Goal: Information Seeking & Learning: Find specific fact

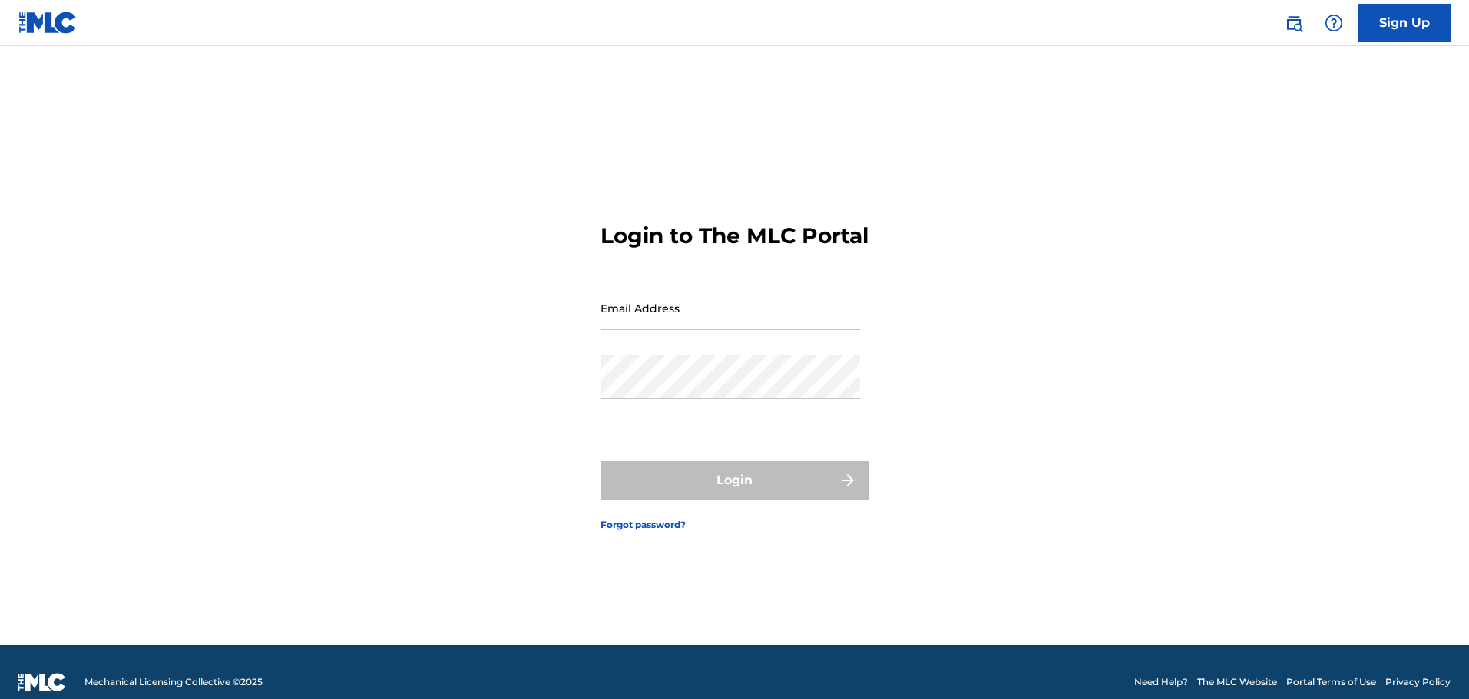
type input "[EMAIL_ADDRESS][DOMAIN_NAME]"
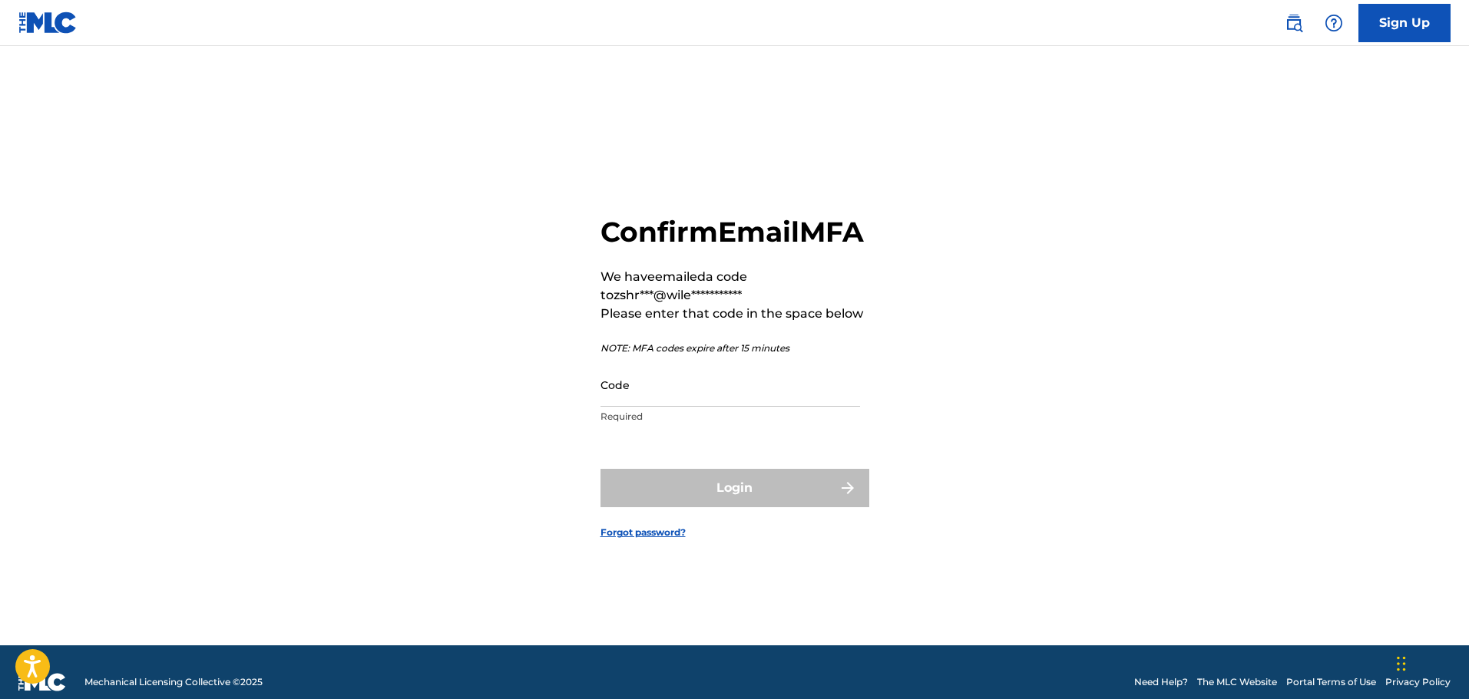
click at [686, 407] on input "Code" at bounding box center [730, 385] width 260 height 44
paste input "430020"
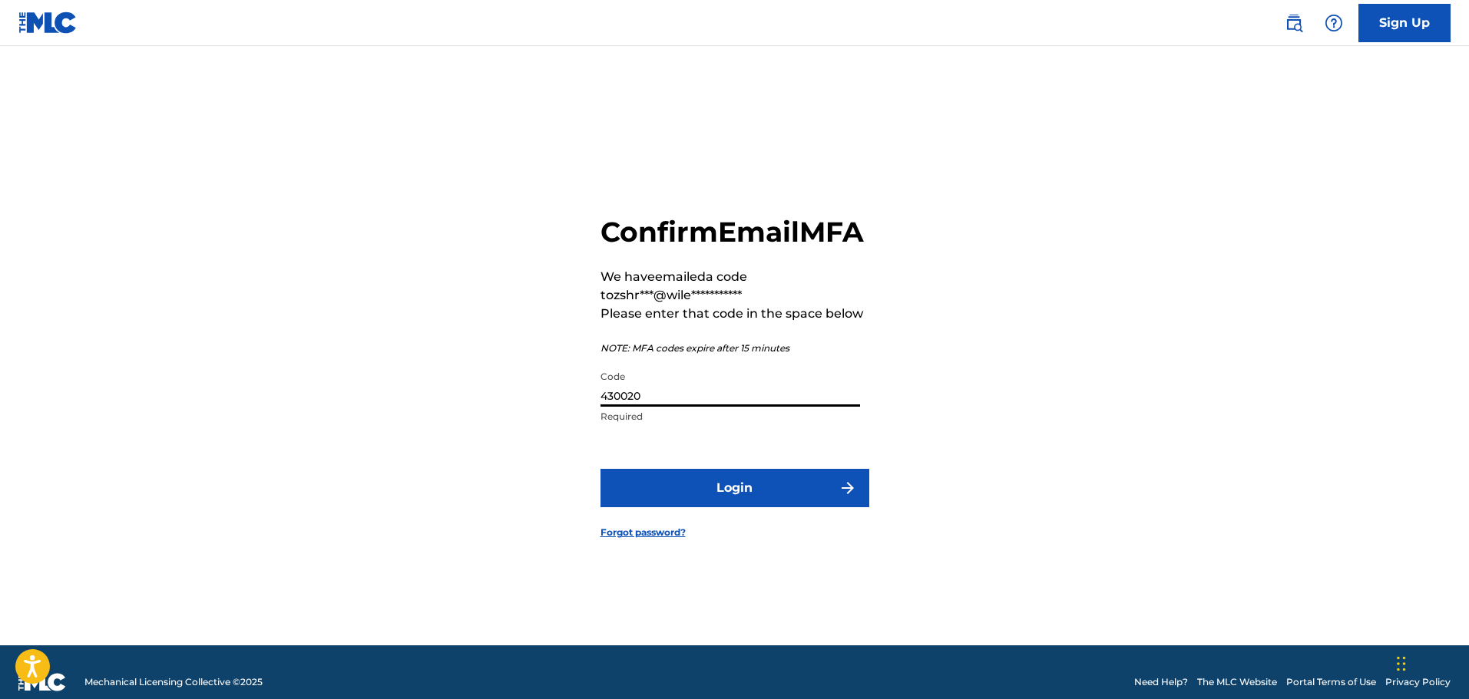
type input "430020"
click at [682, 492] on button "Login" at bounding box center [734, 488] width 269 height 38
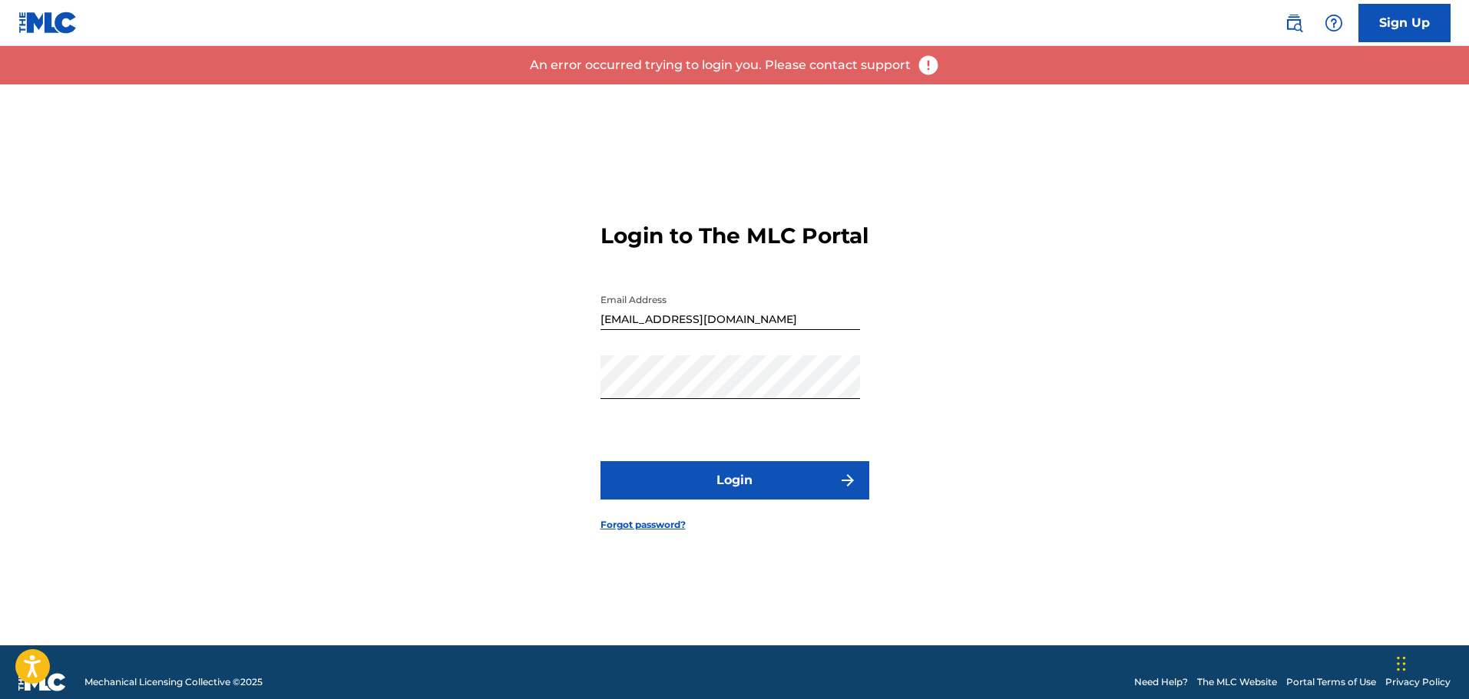
click at [697, 487] on button "Login" at bounding box center [734, 480] width 269 height 38
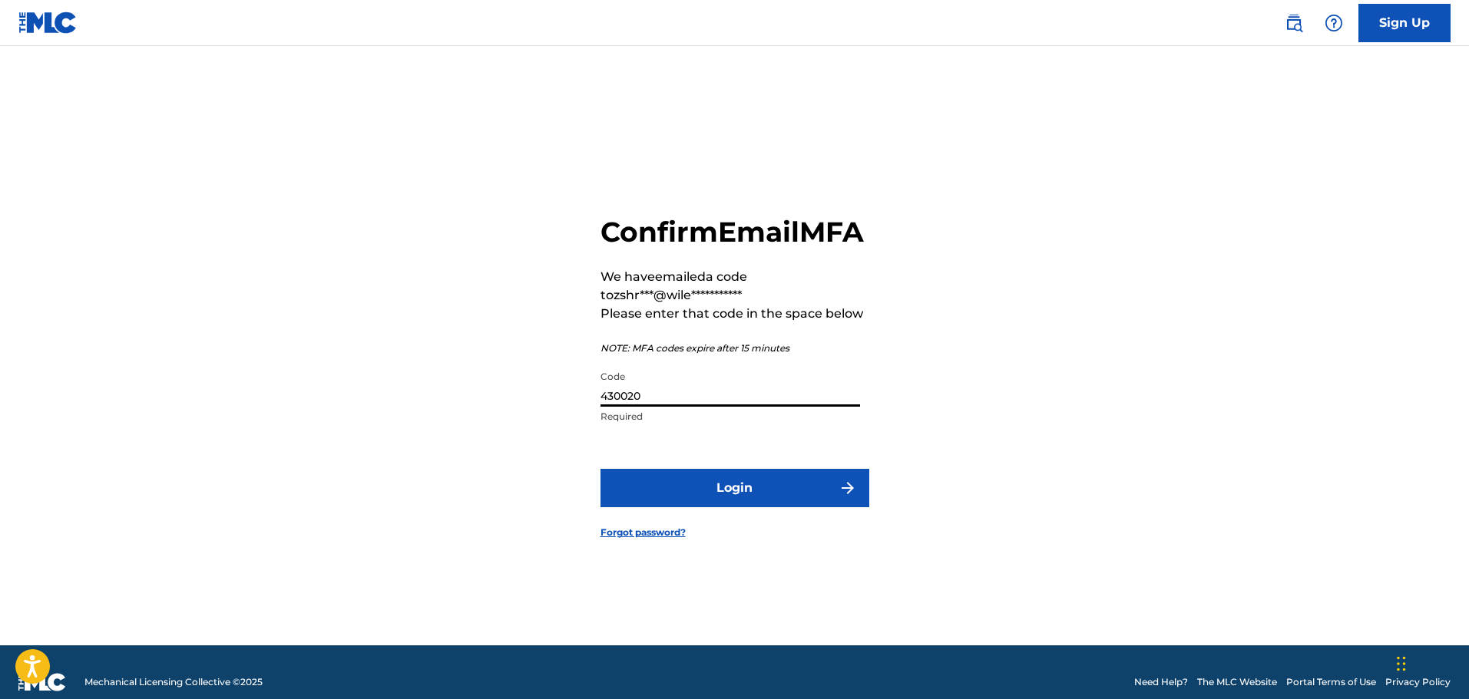
drag, startPoint x: 683, startPoint y: 409, endPoint x: 166, endPoint y: 424, distance: 517.7
click at [182, 424] on main "**********" at bounding box center [734, 346] width 1469 height 600
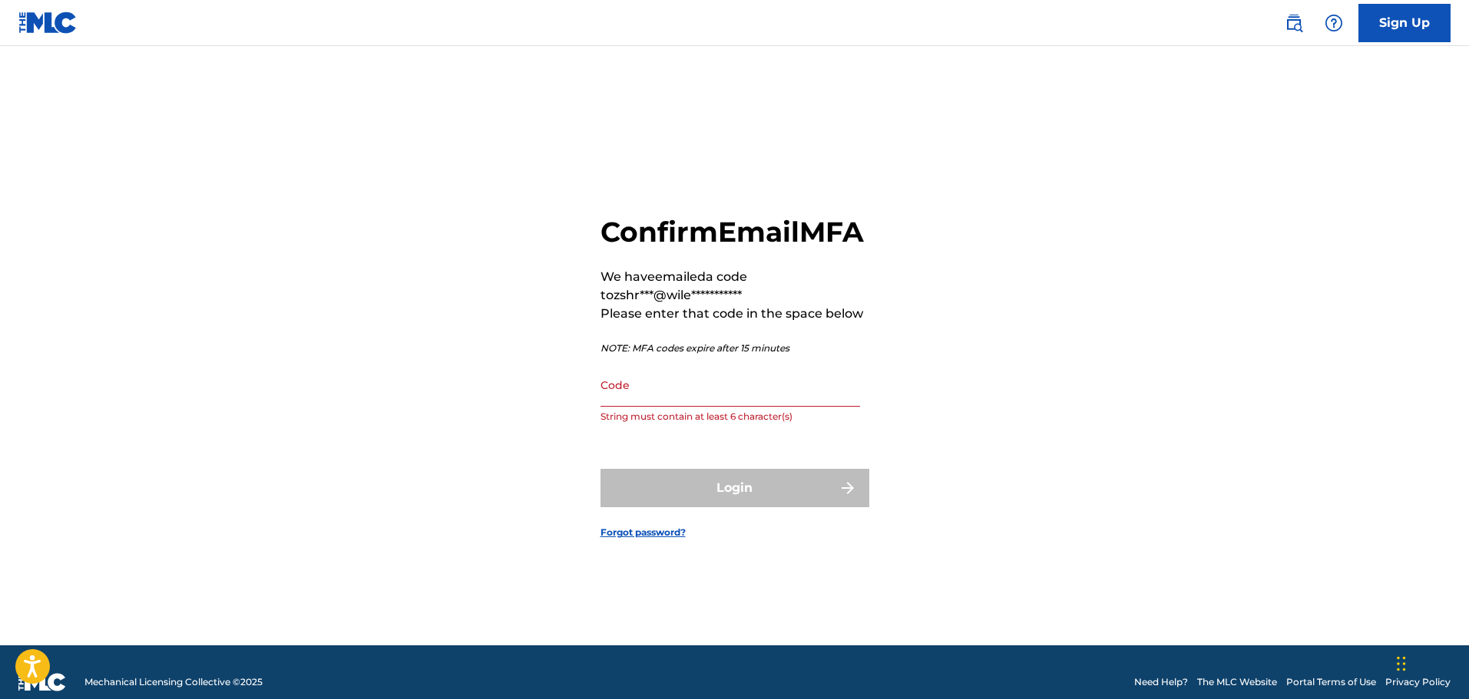
click at [320, 388] on div "**********" at bounding box center [734, 364] width 1075 height 561
click at [652, 399] on input "Code" at bounding box center [730, 385] width 260 height 44
paste input "257833"
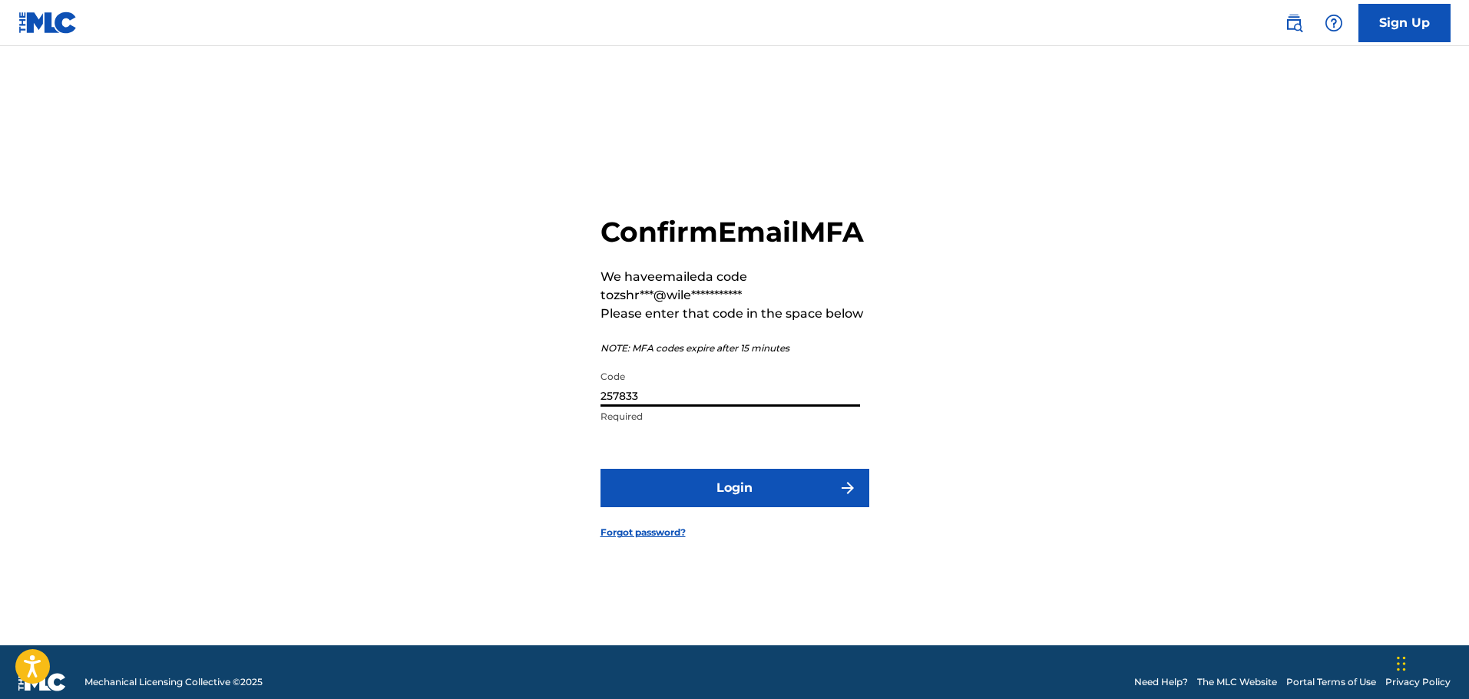
type input "257833"
click at [656, 495] on button "Login" at bounding box center [734, 488] width 269 height 38
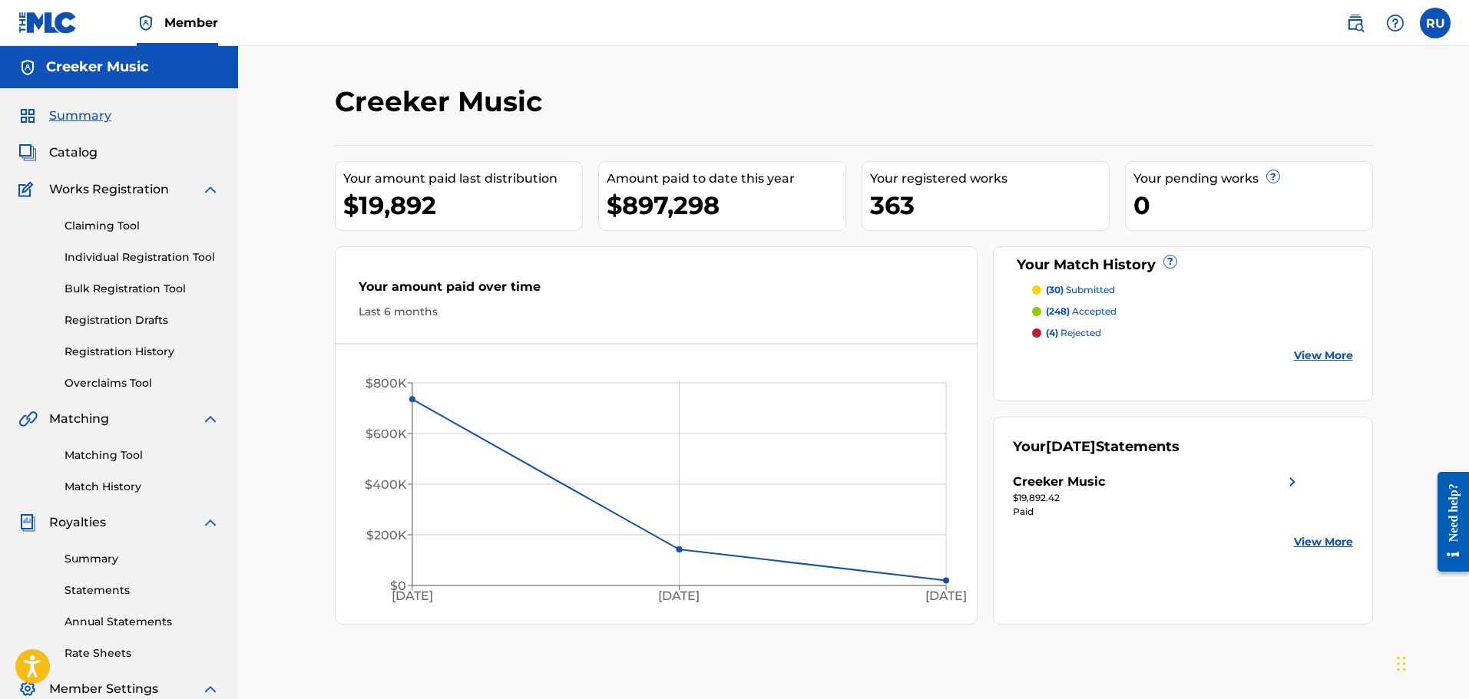
click at [1072, 291] on p "(30) submitted" at bounding box center [1080, 290] width 69 height 14
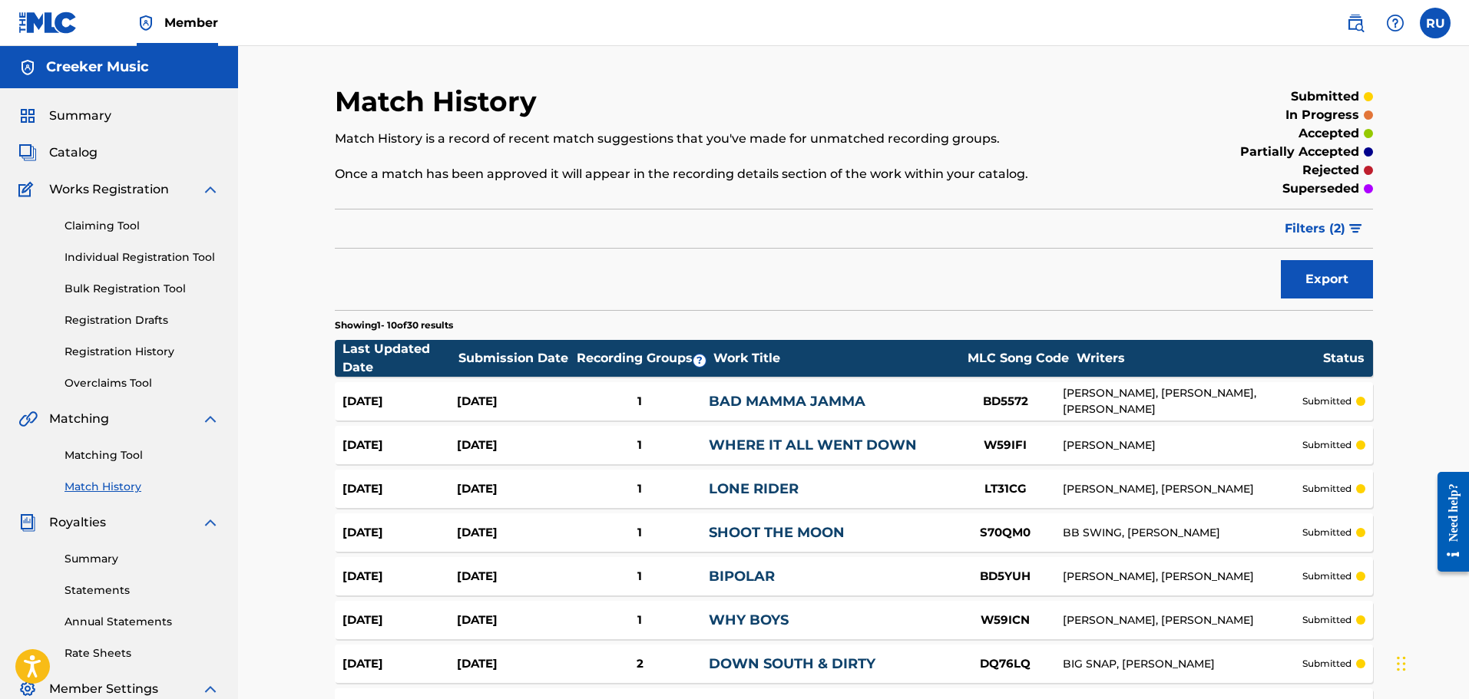
click at [104, 340] on div "Claiming Tool Individual Registration Tool Bulk Registration Tool Registration …" at bounding box center [118, 295] width 201 height 193
click at [105, 343] on div "Claiming Tool Individual Registration Tool Bulk Registration Tool Registration …" at bounding box center [118, 295] width 201 height 193
click at [110, 355] on link "Registration History" at bounding box center [141, 352] width 155 height 16
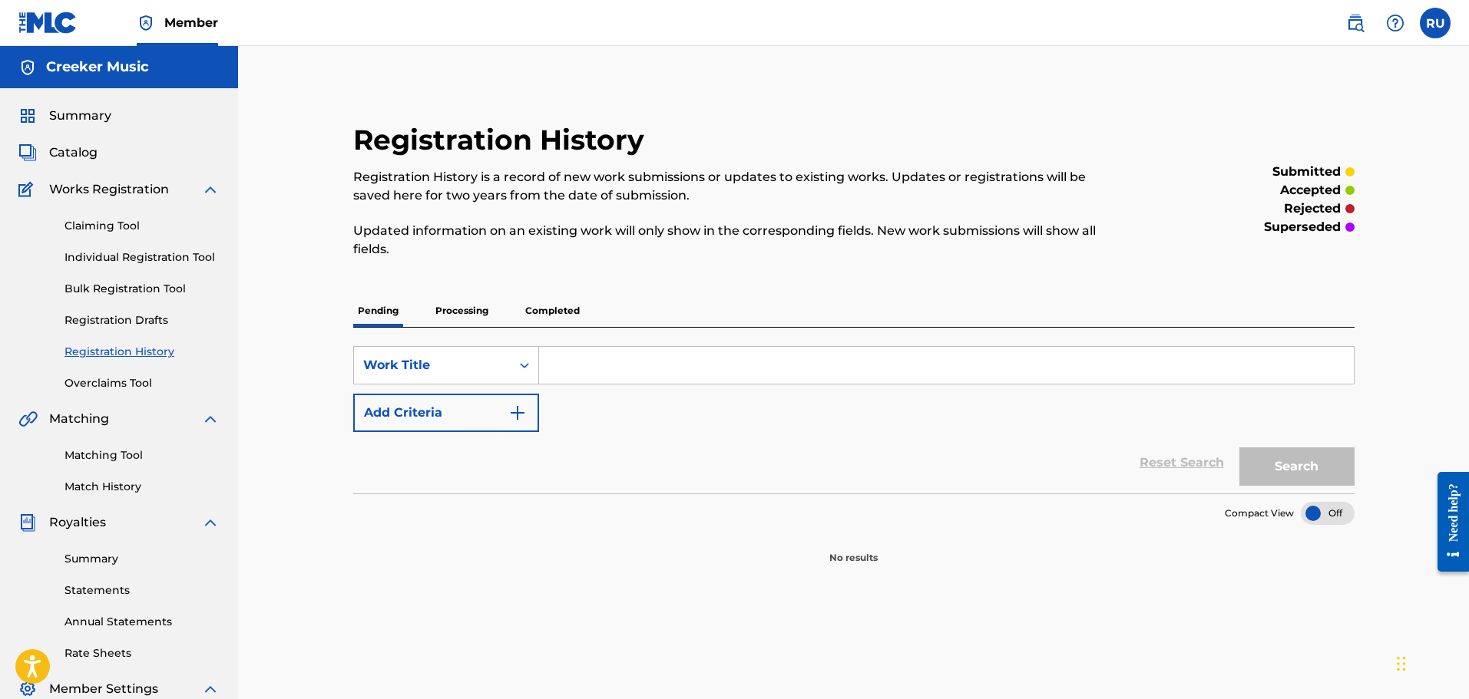
click at [451, 314] on p "Processing" at bounding box center [462, 311] width 62 height 32
click at [557, 311] on p "Completed" at bounding box center [553, 311] width 64 height 32
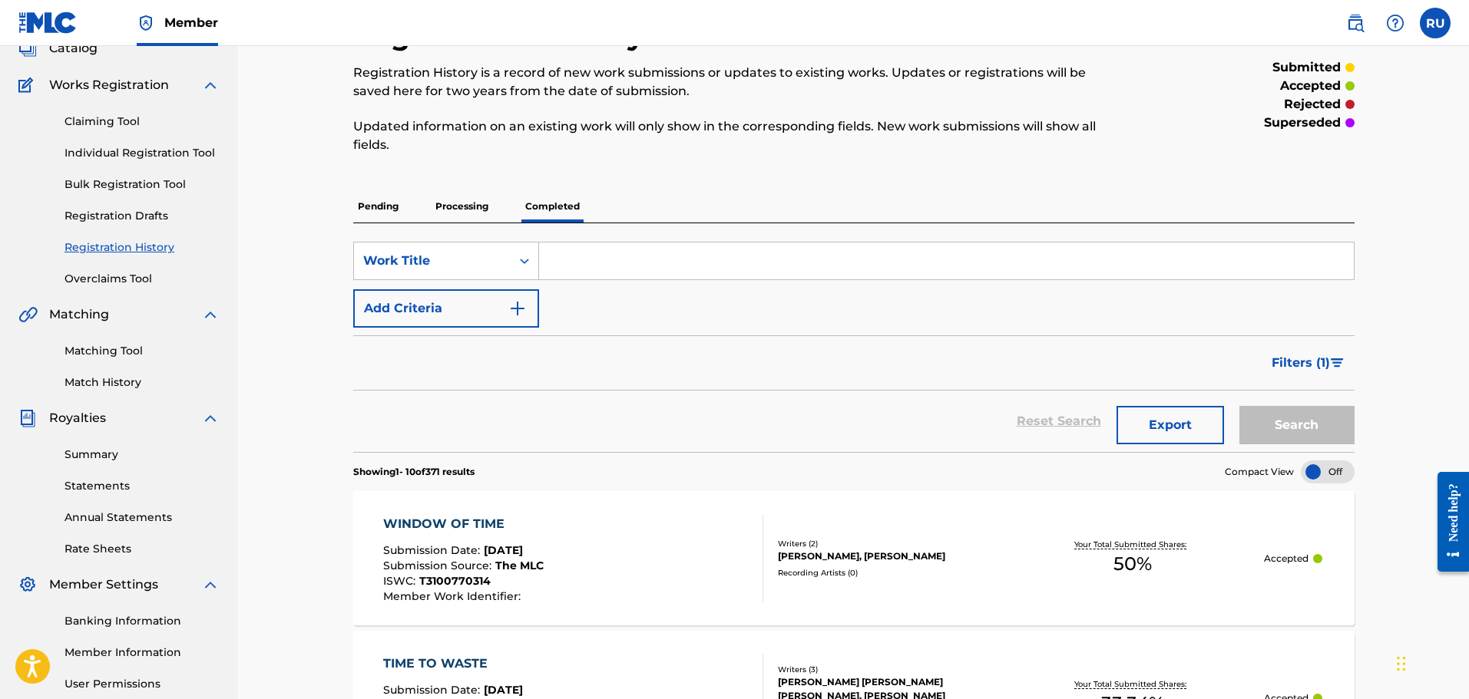
scroll to position [77, 0]
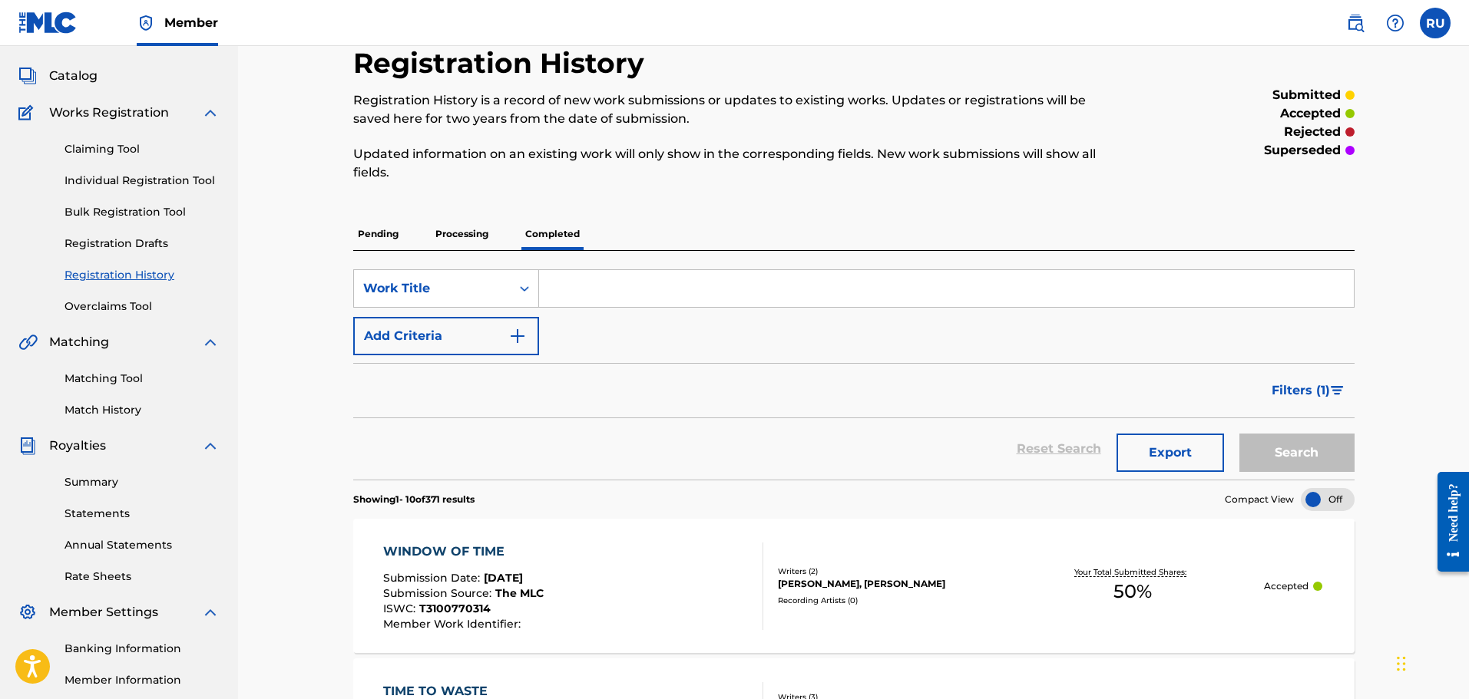
click at [609, 285] on input "Search Form" at bounding box center [946, 288] width 815 height 37
click at [589, 293] on input "Search Form" at bounding box center [946, 288] width 815 height 37
click at [1250, 454] on button "Search" at bounding box center [1296, 453] width 115 height 38
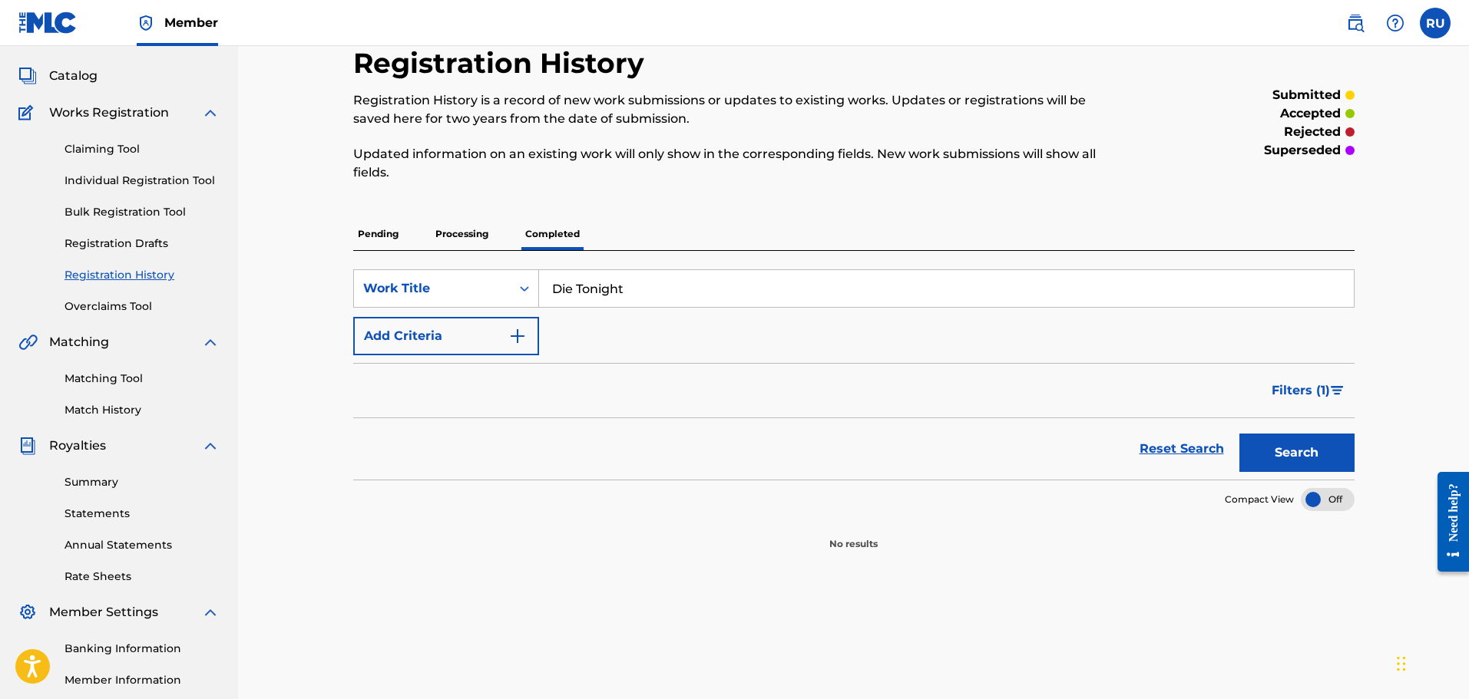
click at [710, 293] on input "Die Tonight" at bounding box center [946, 288] width 815 height 37
type input "Die"
click at [1293, 442] on button "Search" at bounding box center [1296, 453] width 115 height 38
drag, startPoint x: 582, startPoint y: 283, endPoint x: 499, endPoint y: 295, distance: 83.8
click at [500, 295] on div "SearchWithCriteria32b751df-cb01-4d5a-b181-9fe7e21f7c99 Work Title Die" at bounding box center [853, 288] width 1001 height 38
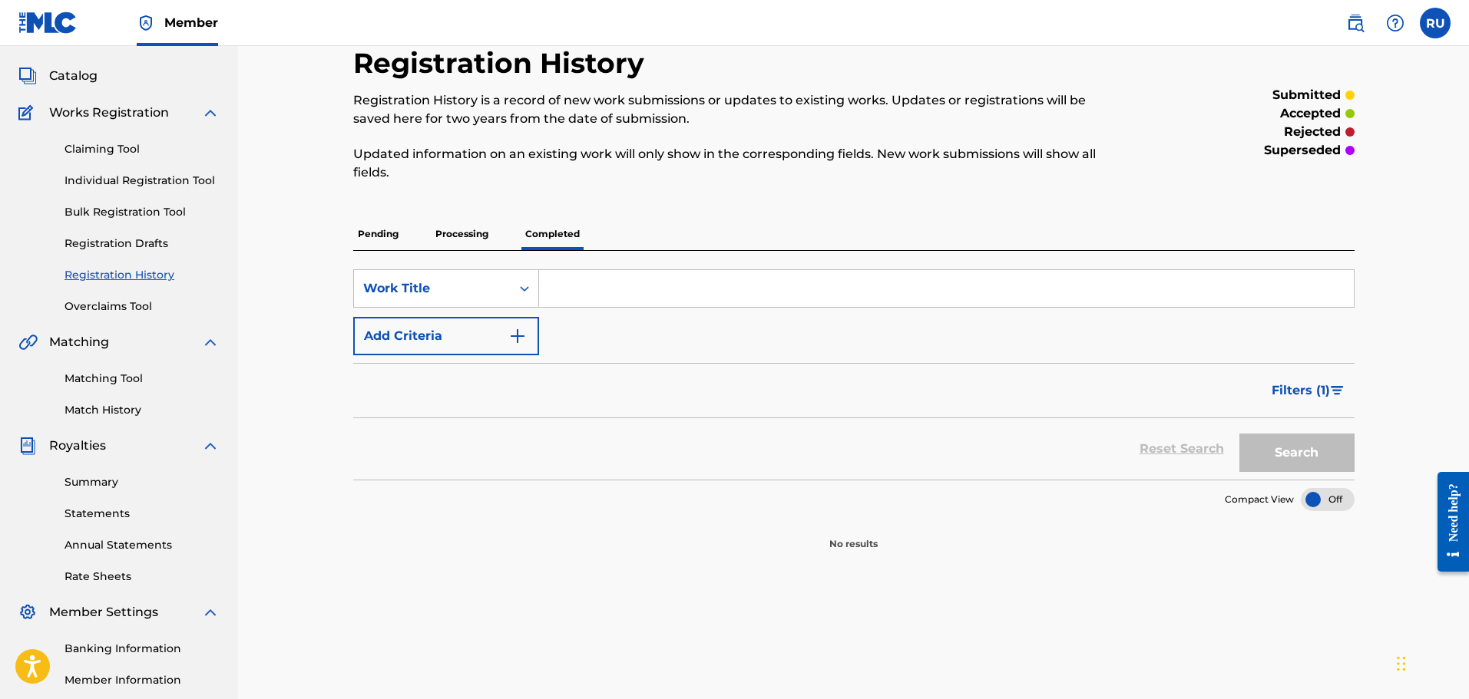
click at [461, 243] on p "Processing" at bounding box center [462, 234] width 62 height 32
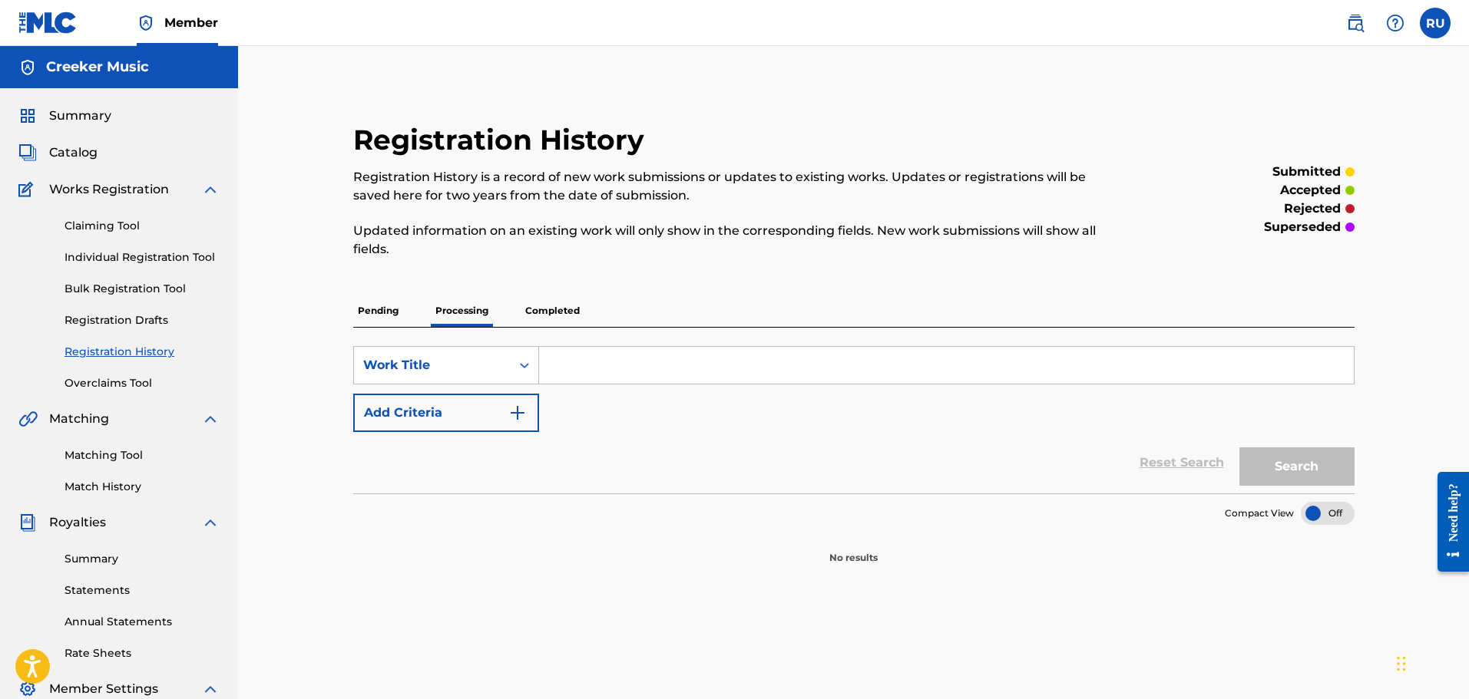
click at [431, 313] on p "Processing" at bounding box center [462, 311] width 62 height 32
click at [399, 311] on p "Pending" at bounding box center [378, 311] width 50 height 32
click at [533, 306] on p "Completed" at bounding box center [553, 311] width 64 height 32
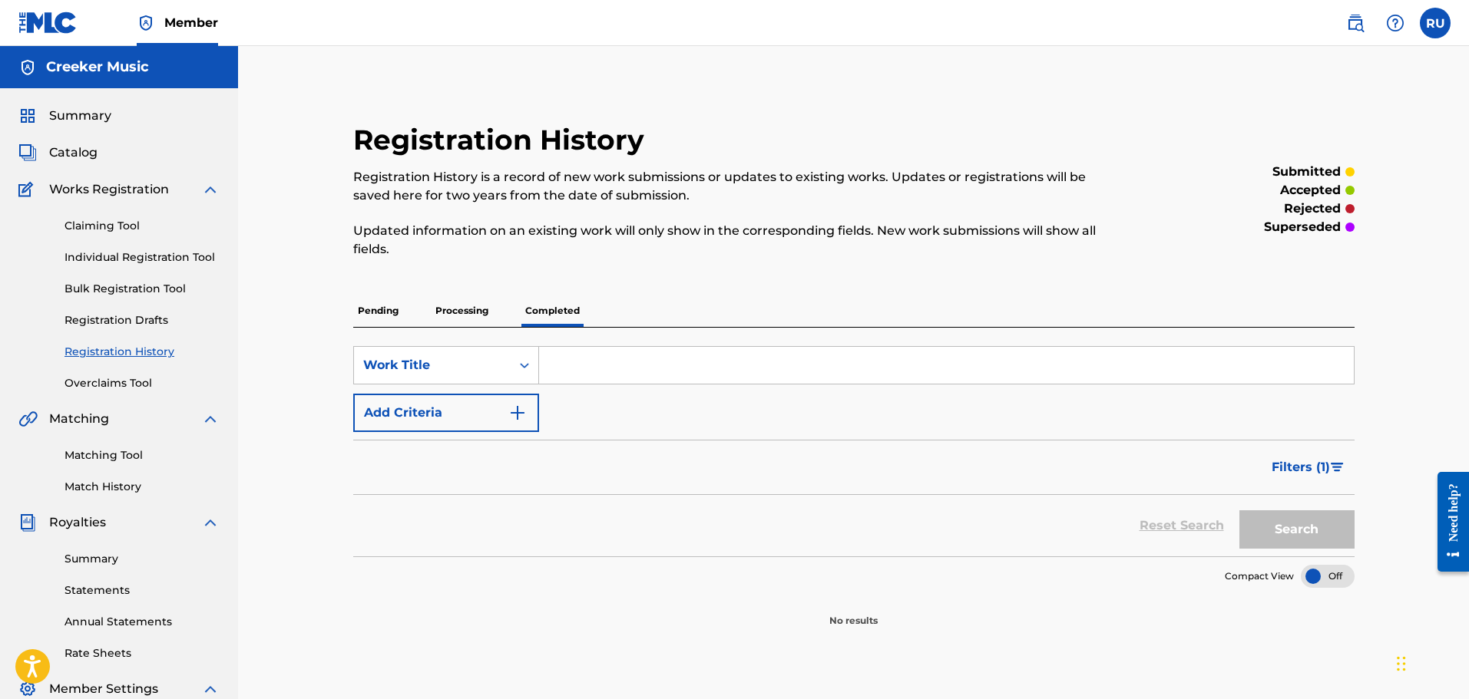
click at [77, 157] on span "Catalog" at bounding box center [73, 153] width 48 height 18
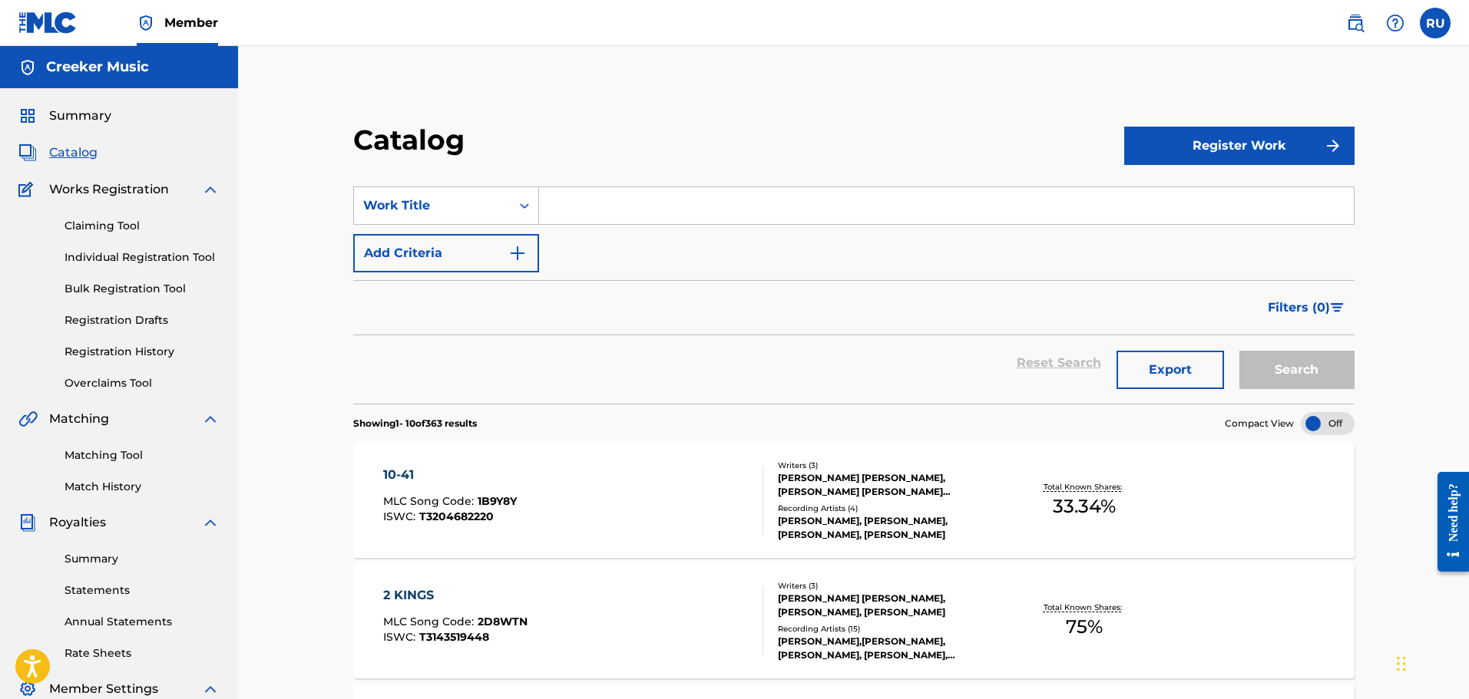
click at [617, 207] on input "Search Form" at bounding box center [946, 205] width 815 height 37
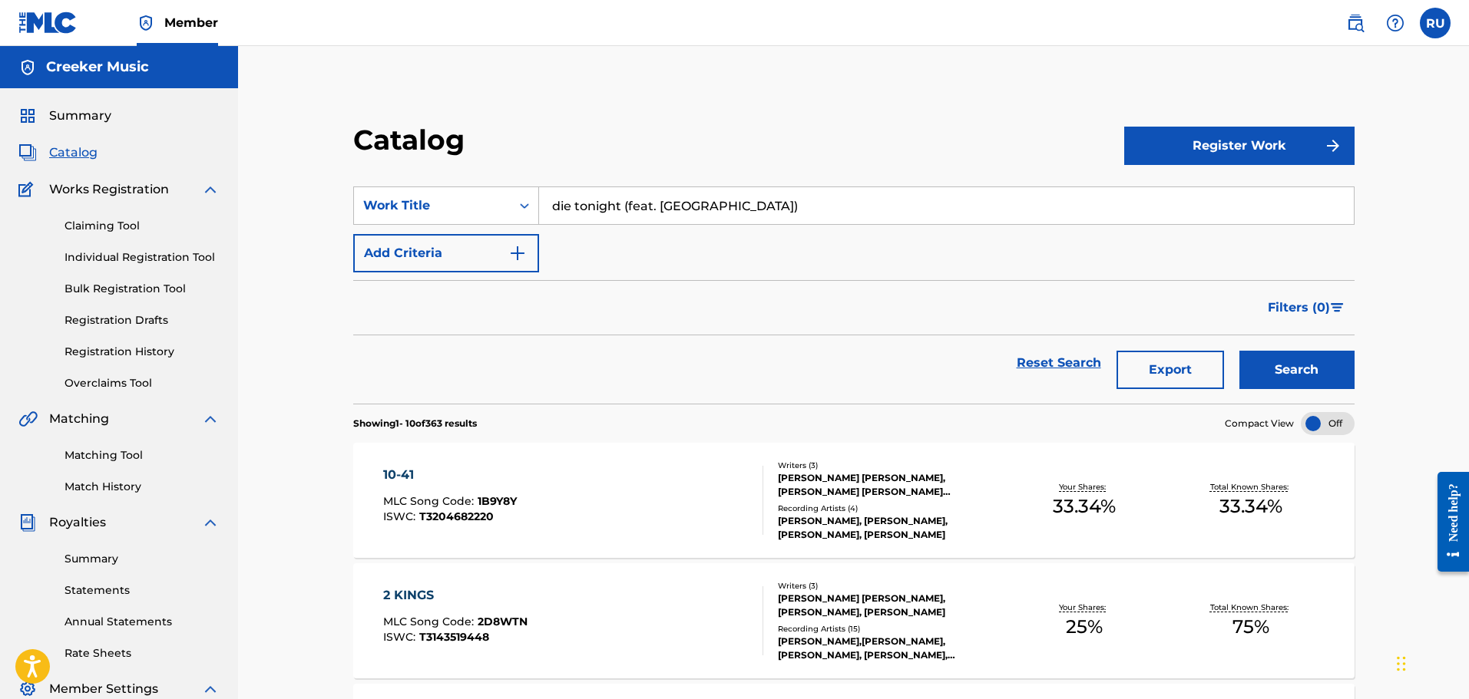
click at [1263, 358] on button "Search" at bounding box center [1296, 370] width 115 height 38
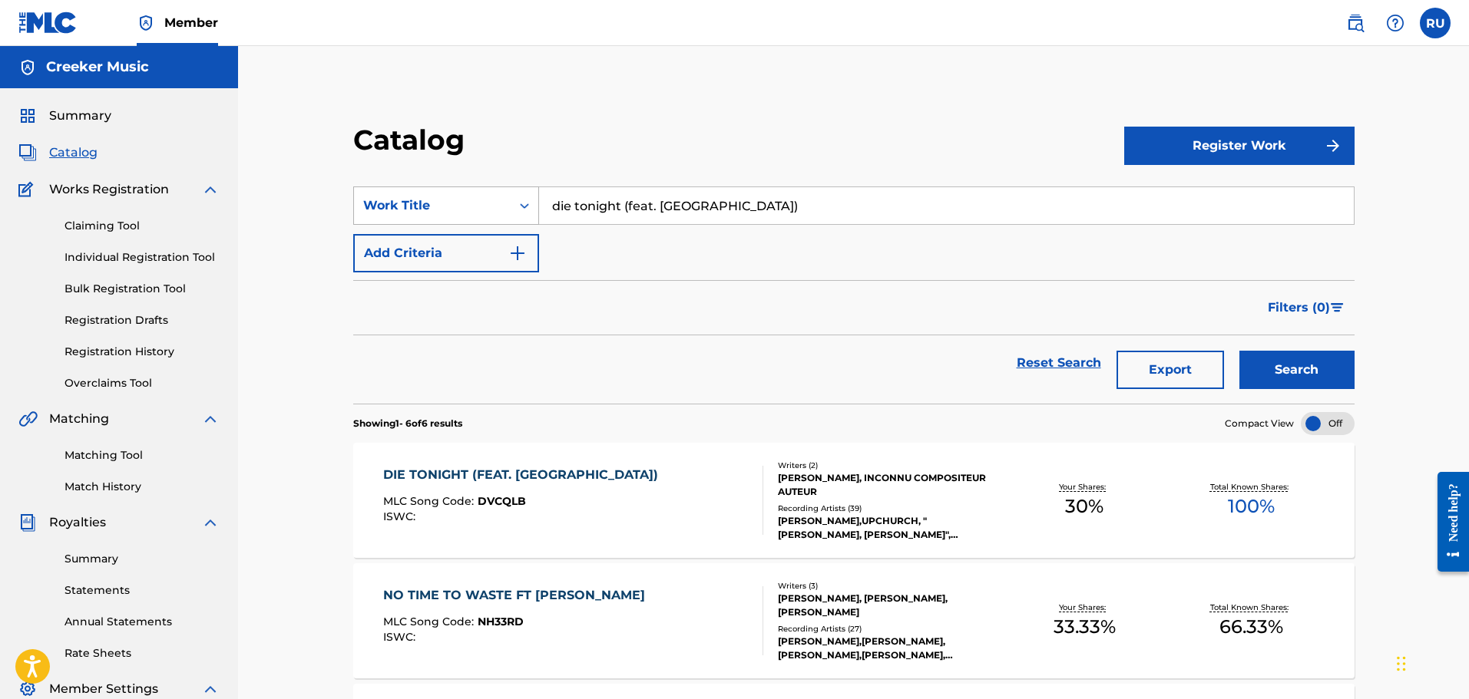
drag, startPoint x: 720, startPoint y: 199, endPoint x: 406, endPoint y: 199, distance: 314.0
click at [412, 200] on div "SearchWithCriteria3bfb3495-b6a9-4a7a-a305-569c1a65b442 Work Title die tonight (…" at bounding box center [853, 206] width 1001 height 38
click at [1239, 351] on button "Search" at bounding box center [1296, 370] width 115 height 38
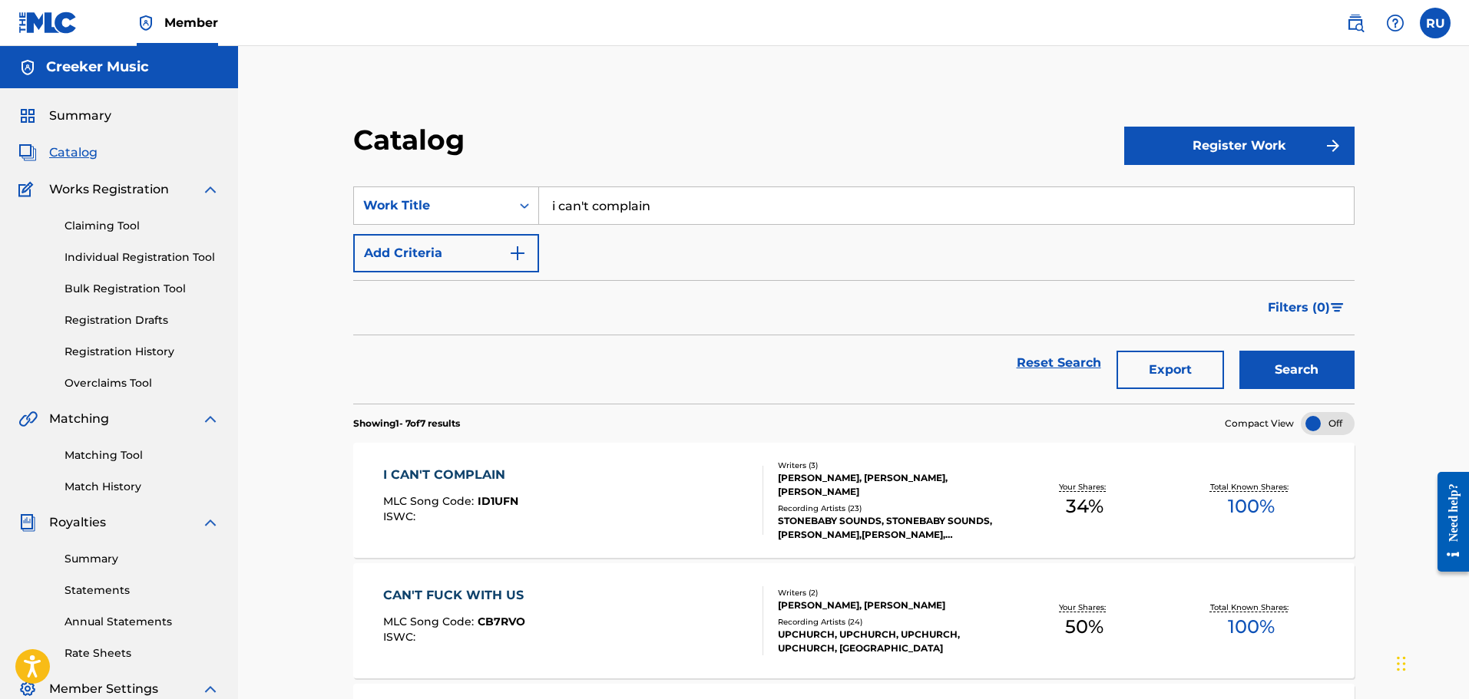
drag, startPoint x: 678, startPoint y: 213, endPoint x: 298, endPoint y: 189, distance: 380.8
click at [304, 189] on div "Catalog Register Work SearchWithCriteria3bfb3495-b6a9-4a7a-a305-569c1a65b442 Wo…" at bounding box center [853, 700] width 1231 height 1308
click at [1331, 362] on button "Search" at bounding box center [1296, 370] width 115 height 38
drag, startPoint x: 726, startPoint y: 211, endPoint x: 366, endPoint y: 205, distance: 360.1
click at [370, 207] on div "SearchWithCriteria3bfb3495-b6a9-4a7a-a305-569c1a65b442 Work Title living for th…" at bounding box center [853, 206] width 1001 height 38
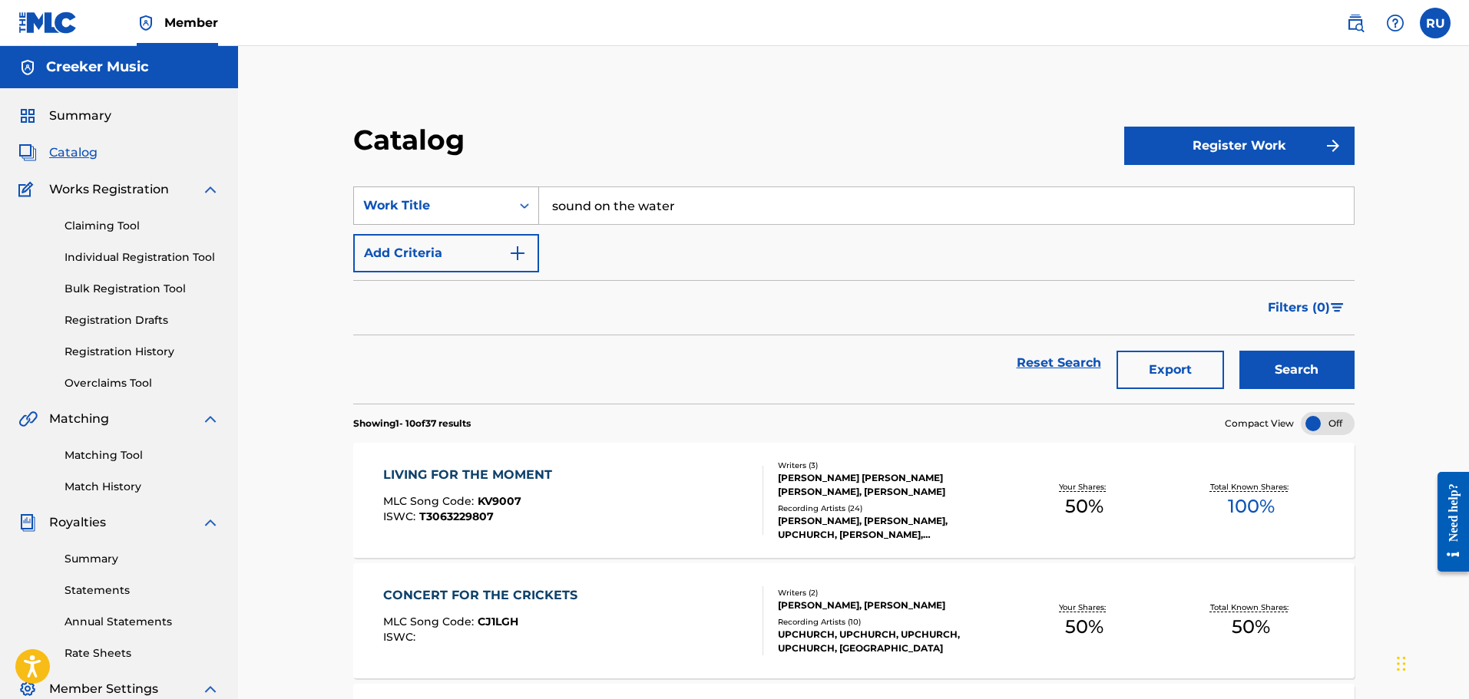
click at [1239, 351] on button "Search" at bounding box center [1296, 370] width 115 height 38
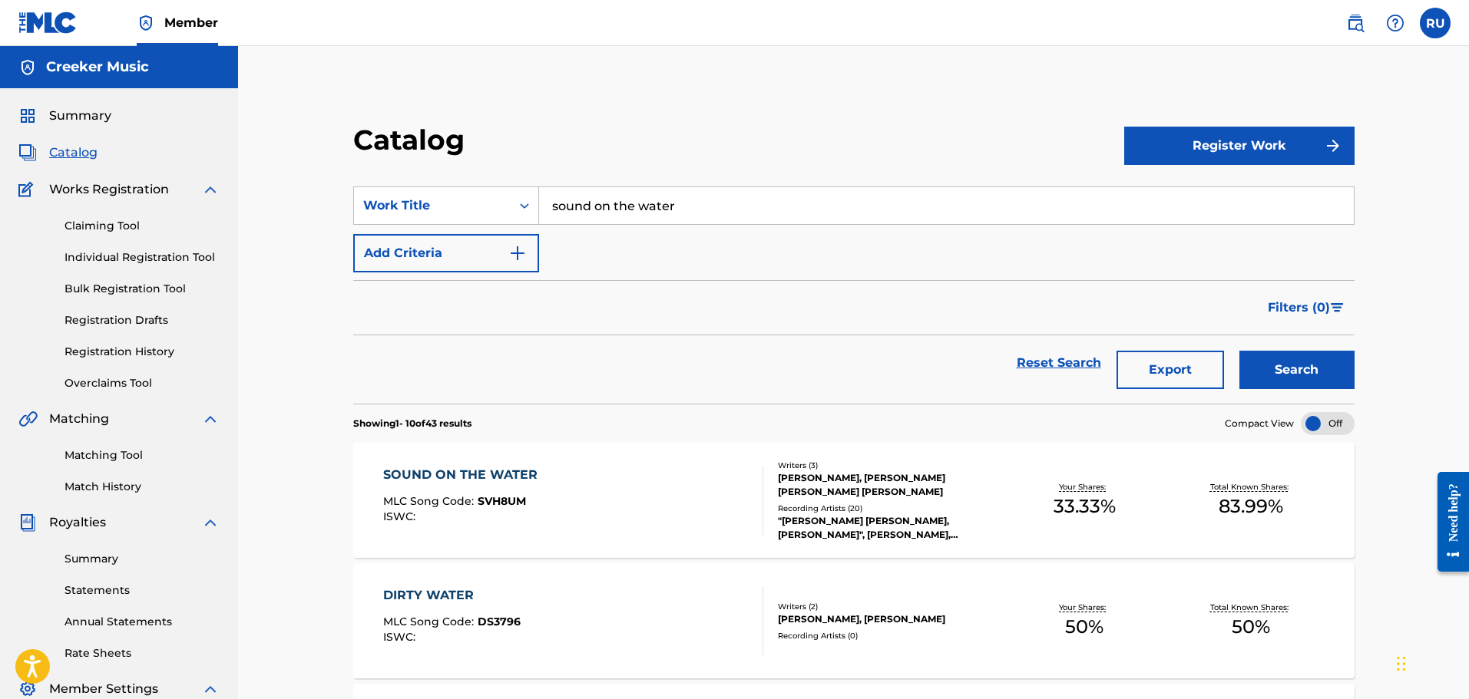
drag, startPoint x: 504, startPoint y: 206, endPoint x: 229, endPoint y: 208, distance: 275.6
type input "white lightning"
click at [1255, 363] on button "Search" at bounding box center [1296, 370] width 115 height 38
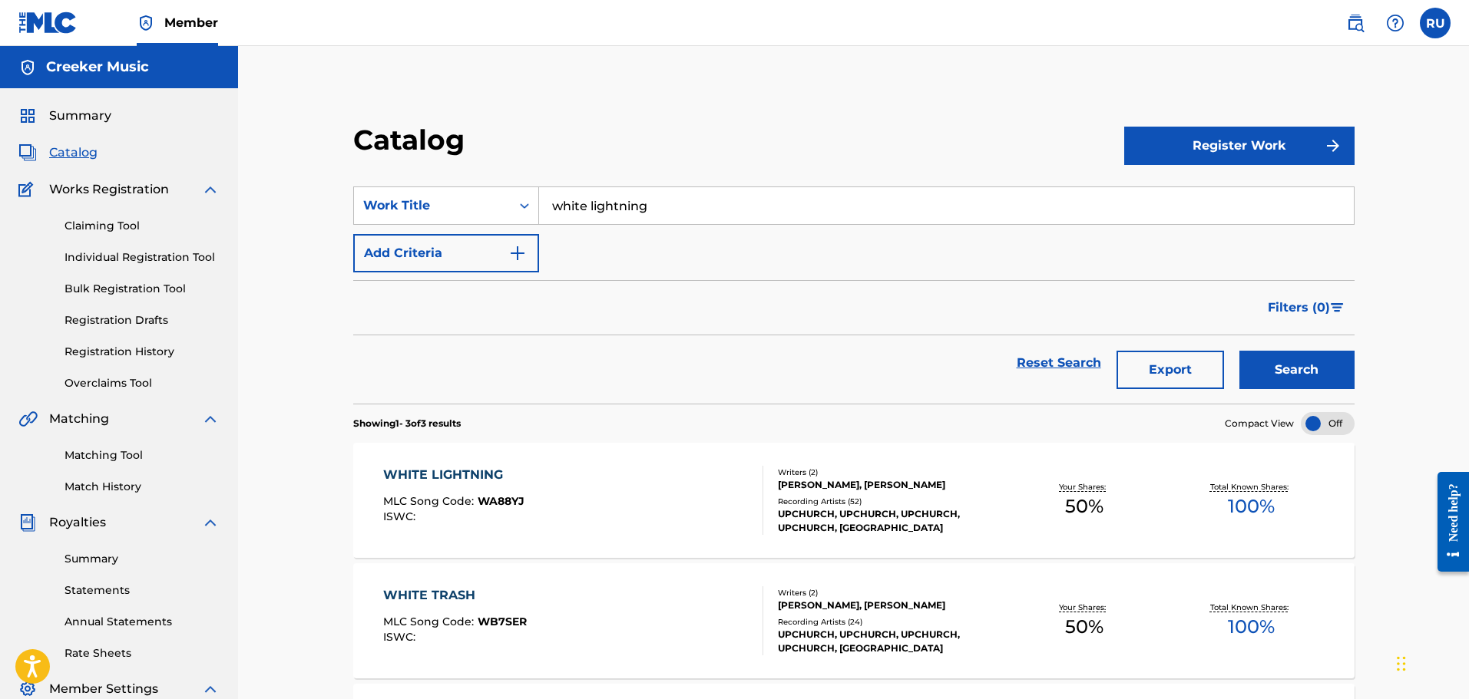
click at [646, 496] on div "WHITE LIGHTNING MLC Song Code : WA88YJ ISWC :" at bounding box center [573, 500] width 381 height 69
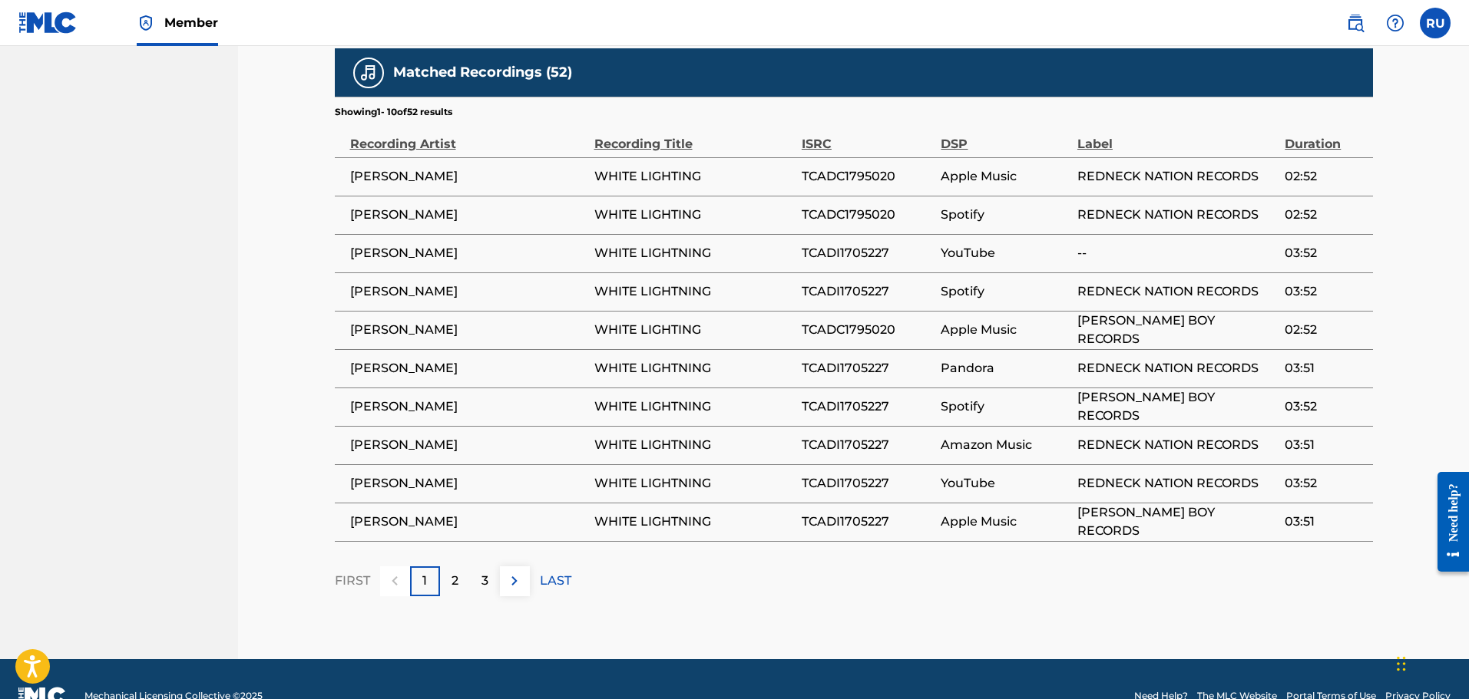
scroll to position [1218, 0]
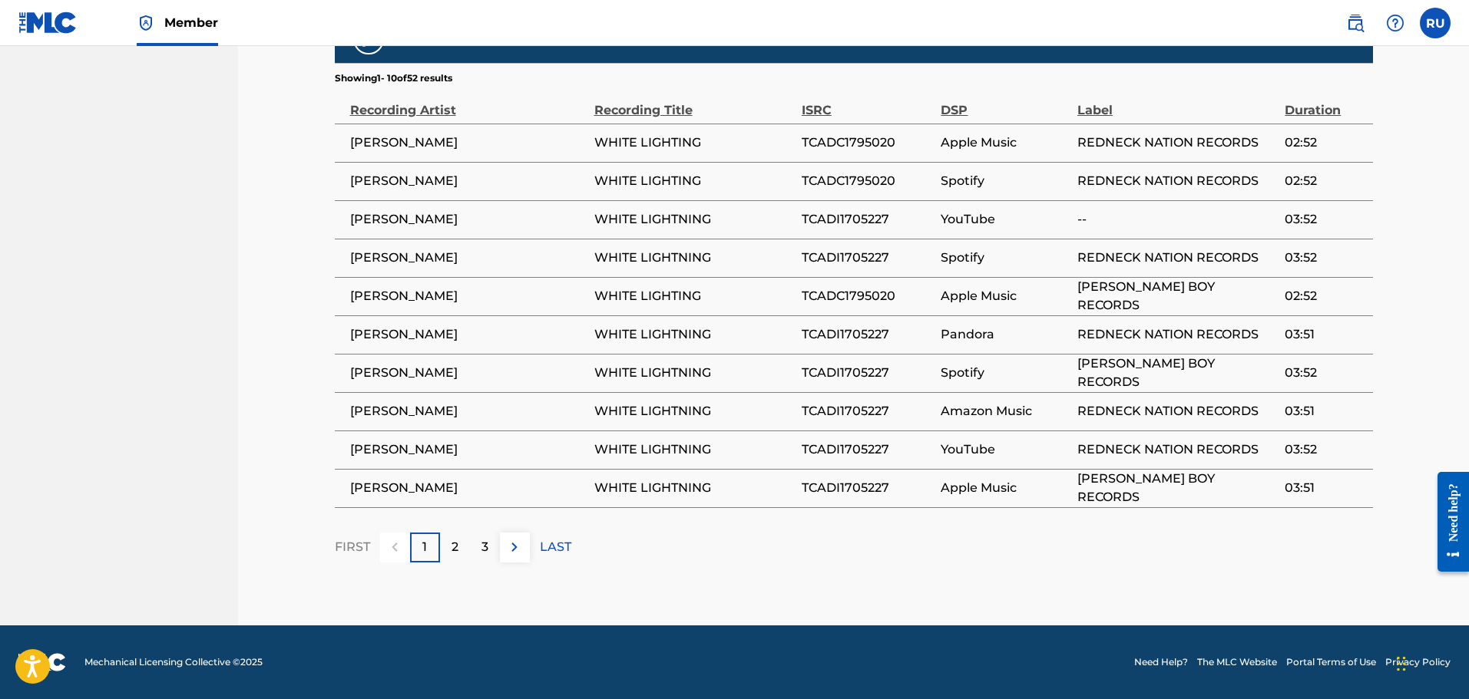
click at [455, 539] on p "2" at bounding box center [454, 547] width 7 height 18
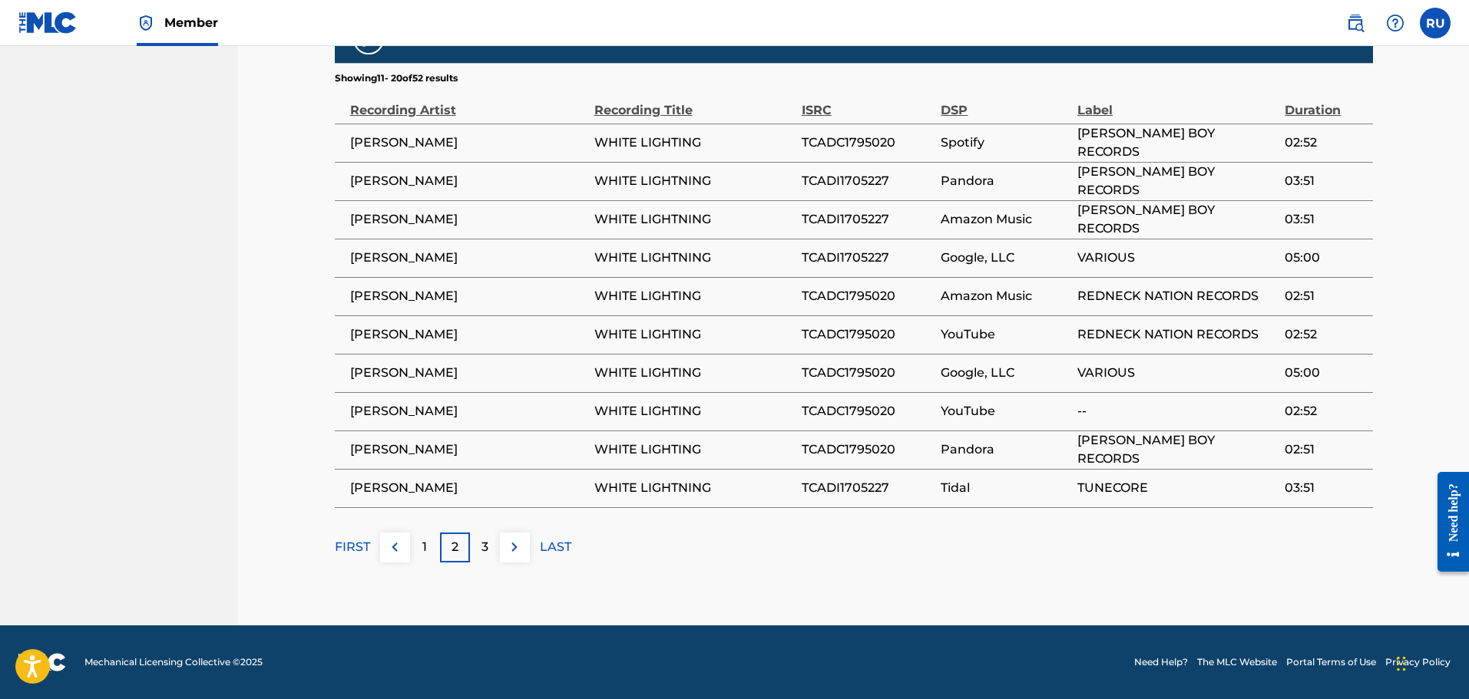
click at [486, 545] on p "3" at bounding box center [484, 547] width 7 height 18
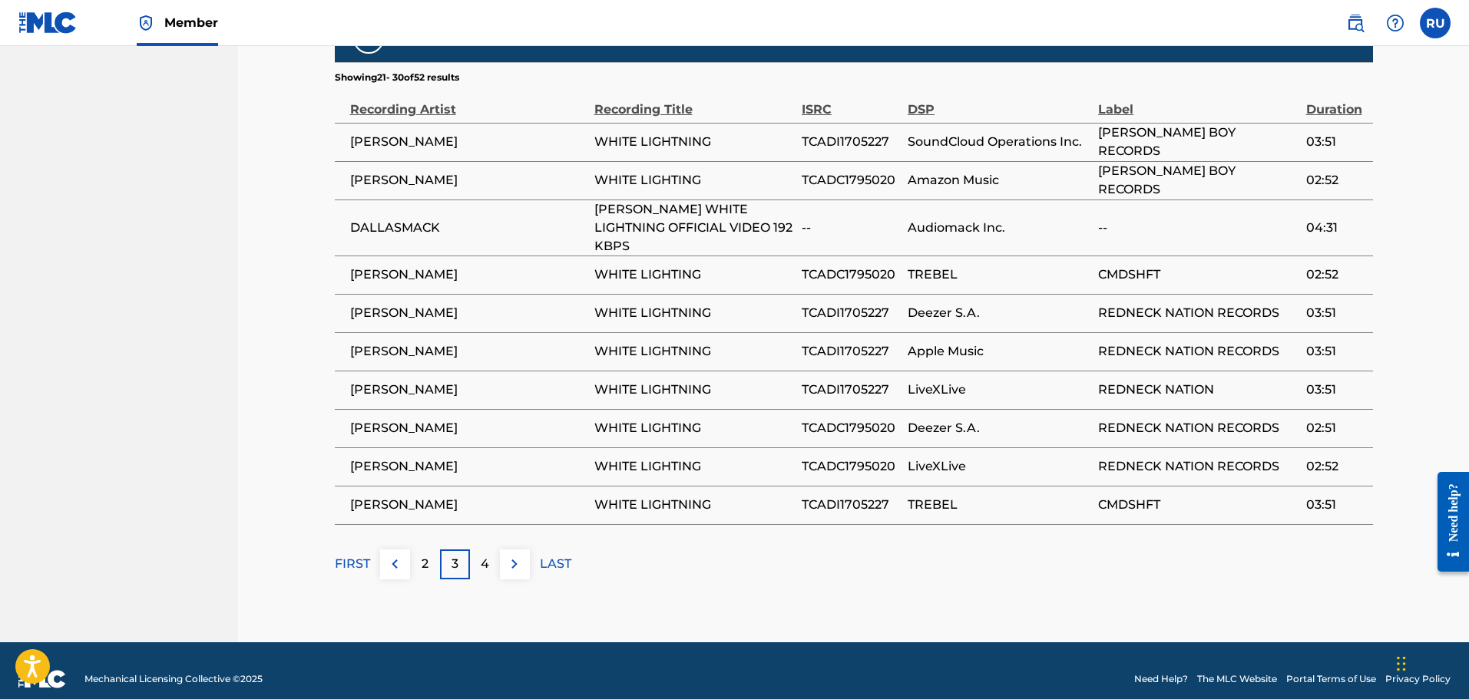
scroll to position [911, 0]
